Goal: Information Seeking & Learning: Find specific fact

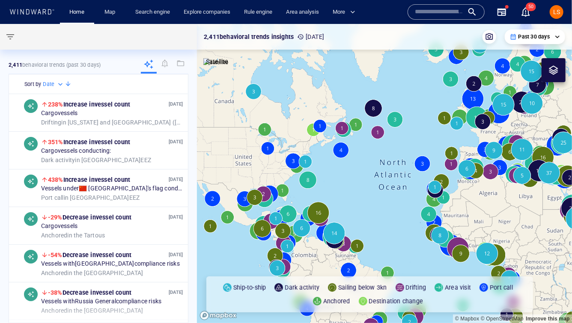
click at [462, 13] on input "text" at bounding box center [439, 12] width 49 height 13
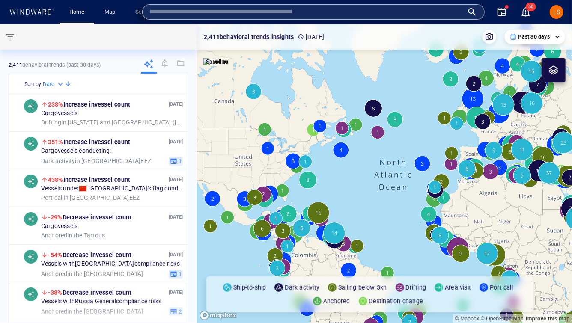
paste input "*******"
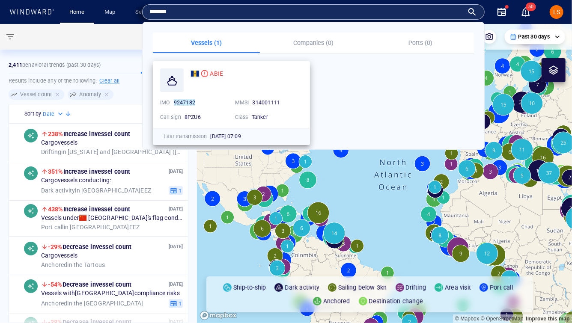
type input "*******"
click at [221, 76] on span "ABIE" at bounding box center [216, 73] width 13 height 7
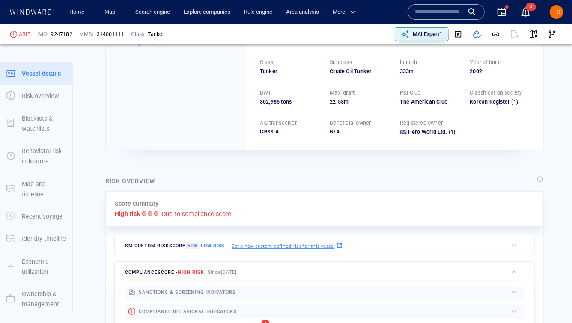
scroll to position [22, 0]
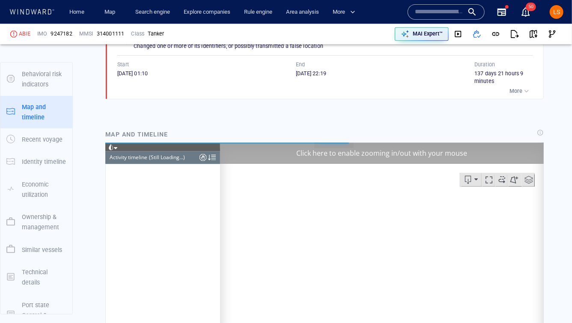
scroll to position [99, 0]
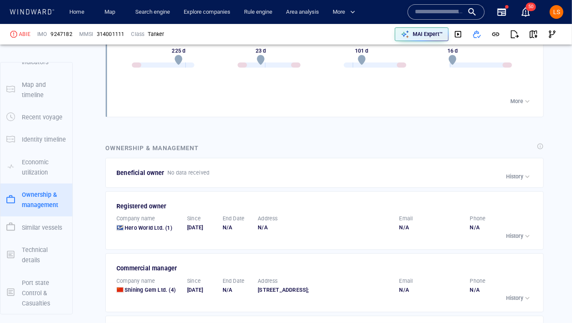
scroll to position [1617, 0]
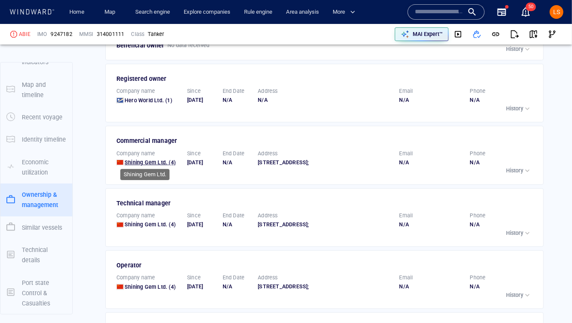
click at [166, 160] on span "Shining Gem Ltd." at bounding box center [145, 162] width 43 height 6
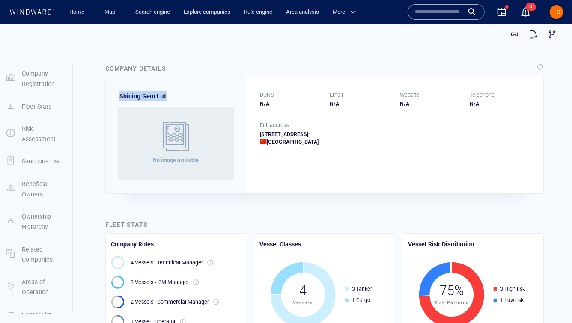
drag, startPoint x: 174, startPoint y: 96, endPoint x: 112, endPoint y: 95, distance: 62.0
click at [112, 95] on div "Shining Gem Ltd. No image available" at bounding box center [176, 135] width 140 height 116
copy span "Shining Gem Ltd."
